Goal: Check status: Check status

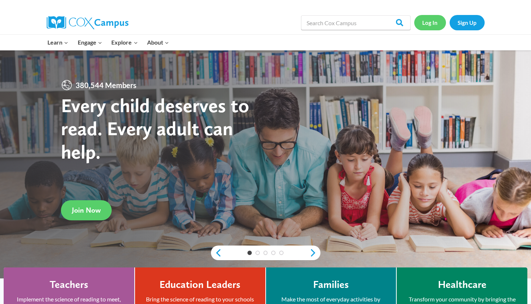
click at [426, 24] on link "Log In" at bounding box center [430, 22] width 32 height 15
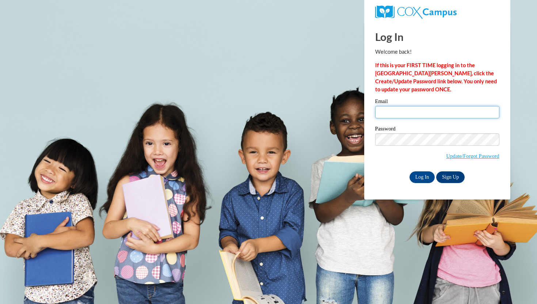
click at [393, 112] on input "Email" at bounding box center [437, 112] width 124 height 12
type input "schroedera@ripon.k12.wi.us"
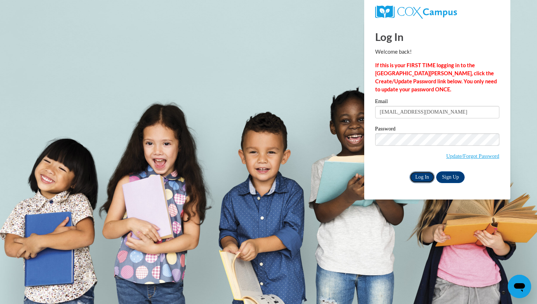
click at [421, 175] on input "Log In" at bounding box center [422, 177] width 26 height 12
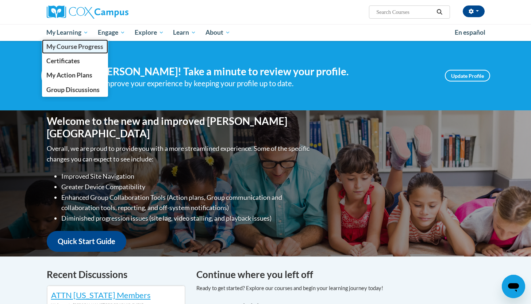
click at [77, 50] on link "My Course Progress" at bounding box center [75, 46] width 66 height 14
